Goal: Find specific page/section

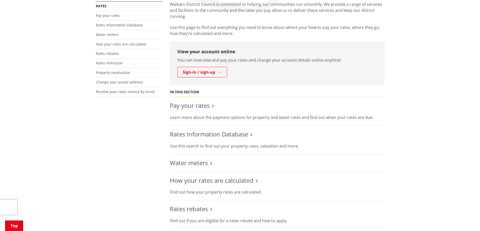
scroll to position [101, 0]
click at [197, 135] on link "Rates Information Database" at bounding box center [209, 134] width 78 height 8
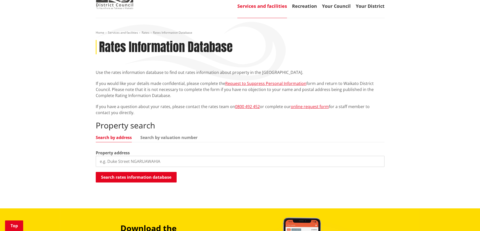
scroll to position [76, 0]
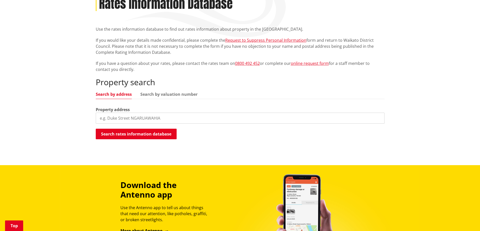
click at [123, 119] on input "search" at bounding box center [240, 118] width 289 height 11
type input "8 Cabernet court Te Kauwhata"
click at [126, 136] on button "Search rates information database" at bounding box center [136, 134] width 81 height 11
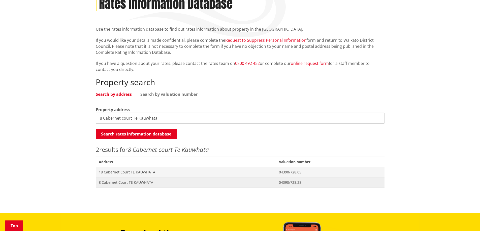
click at [136, 184] on span "8 Cabernet Court TE KAUWHATA" at bounding box center [186, 182] width 174 height 5
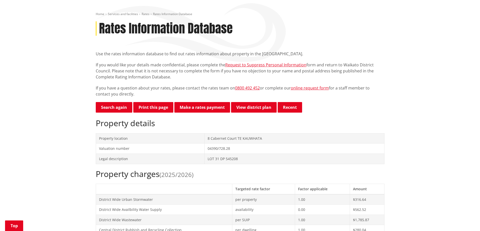
scroll to position [50, 0]
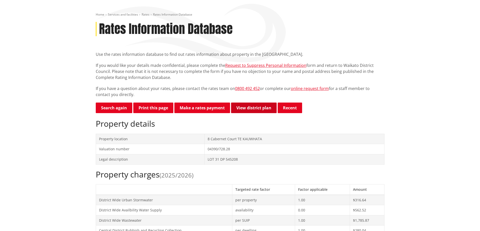
click at [252, 111] on link "View district plan" at bounding box center [254, 108] width 46 height 11
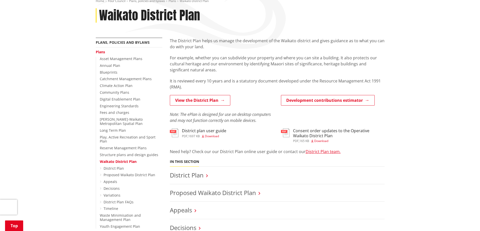
scroll to position [76, 0]
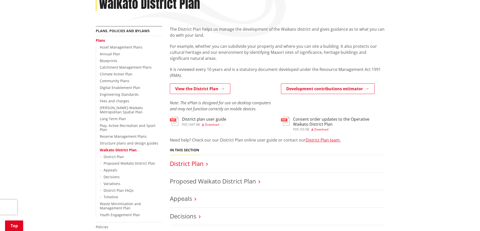
click at [195, 165] on link "District Plan" at bounding box center [187, 164] width 34 height 8
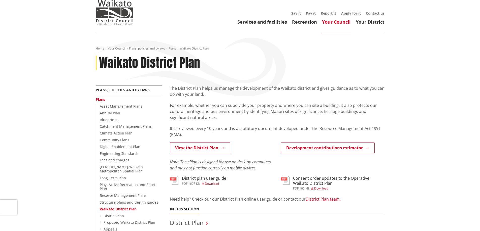
scroll to position [25, 0]
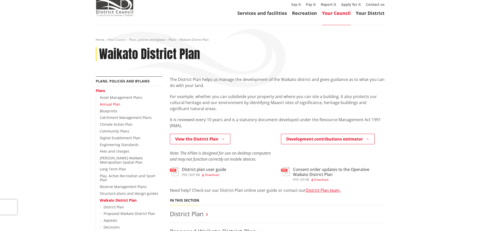
click at [108, 102] on link "Annual Plan" at bounding box center [110, 104] width 20 height 5
